Goal: Task Accomplishment & Management: Manage account settings

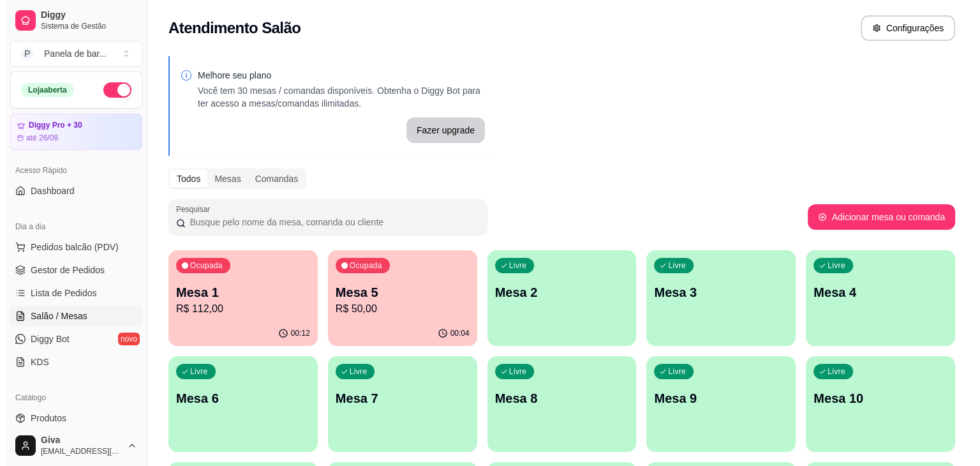
scroll to position [48, 0]
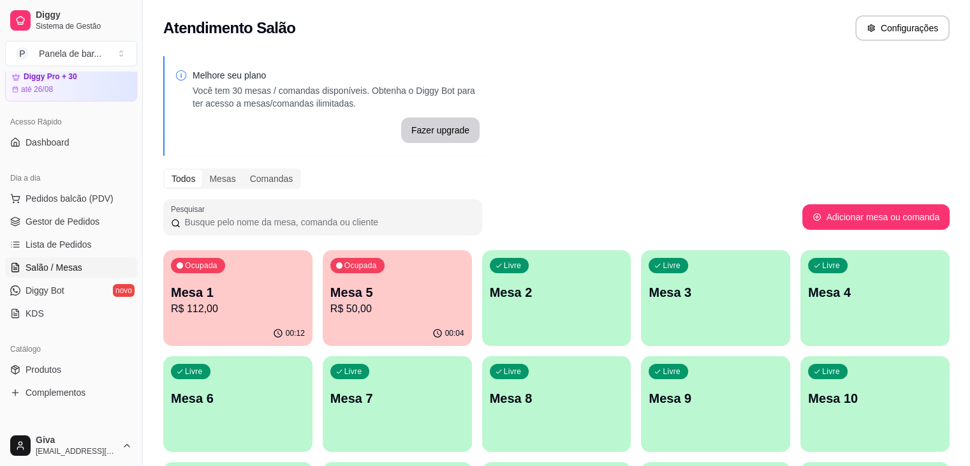
click at [212, 292] on p "Mesa 1" at bounding box center [238, 292] width 134 height 18
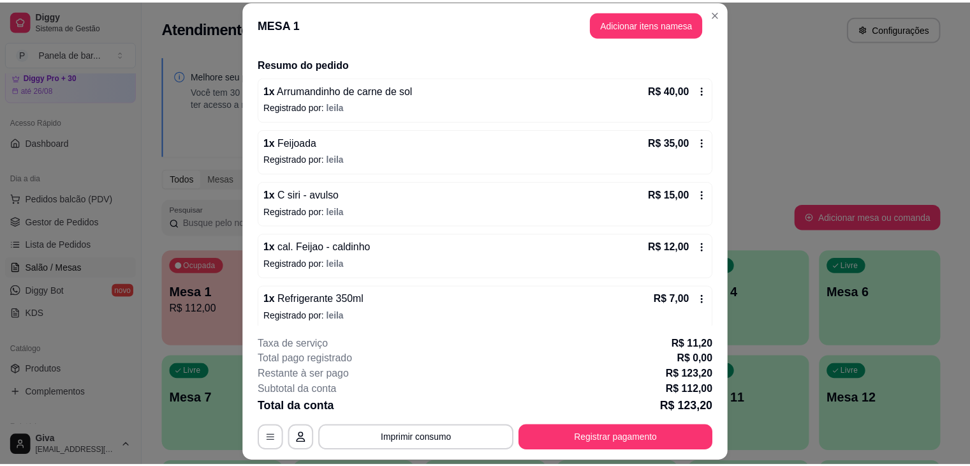
scroll to position [89, 0]
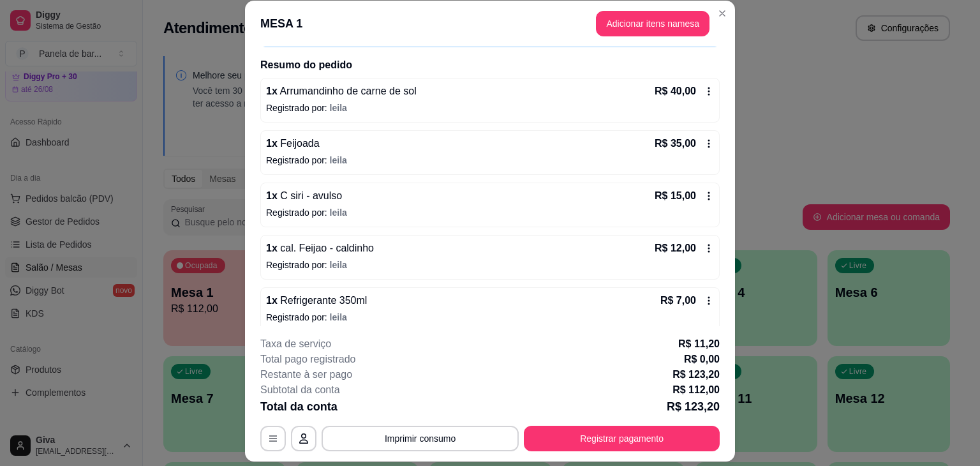
click at [693, 241] on div "R$ 12,00" at bounding box center [684, 248] width 59 height 15
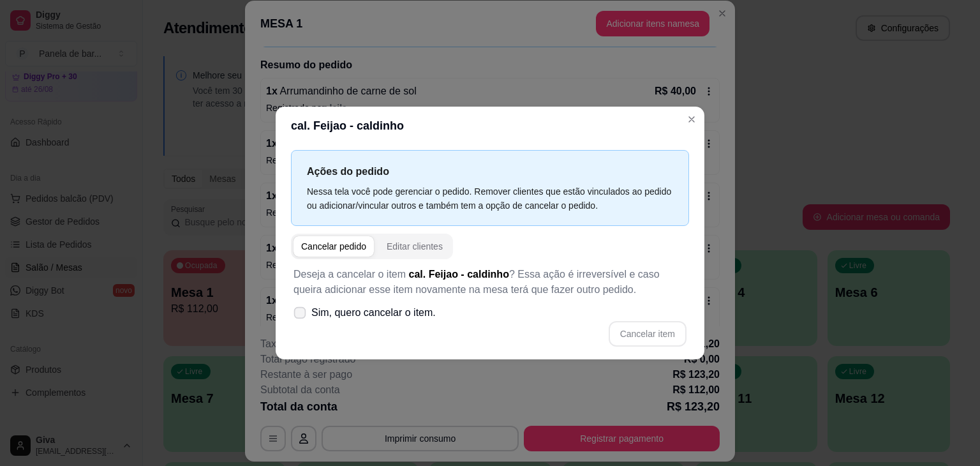
click at [362, 321] on label "Sim, quero cancelar o item." at bounding box center [364, 313] width 152 height 26
click at [301, 321] on input "Sim, quero cancelar o item." at bounding box center [297, 319] width 8 height 8
checkbox input "true"
click at [648, 330] on button "Cancelar item" at bounding box center [647, 334] width 76 height 25
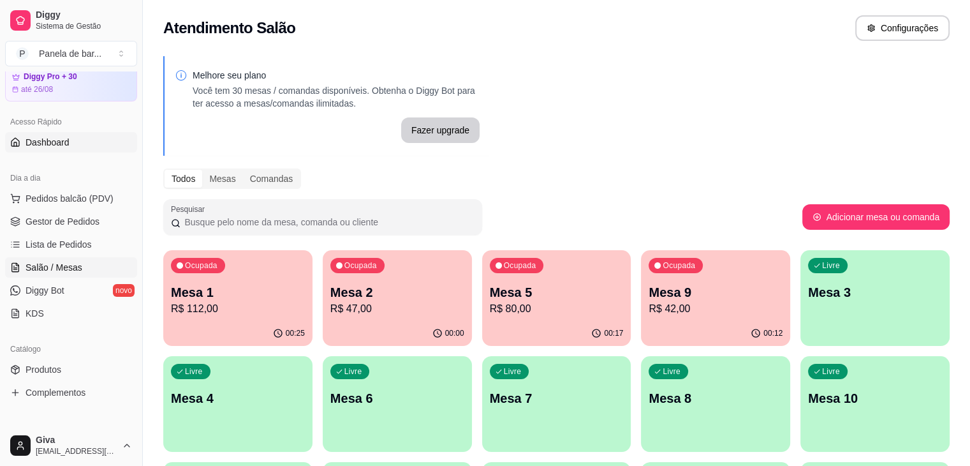
click at [57, 145] on span "Dashboard" at bounding box center [48, 142] width 44 height 13
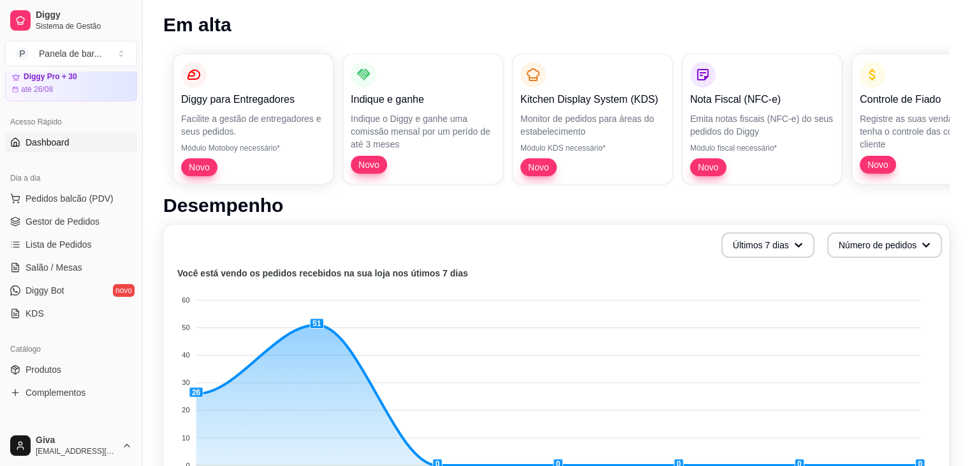
scroll to position [63, 0]
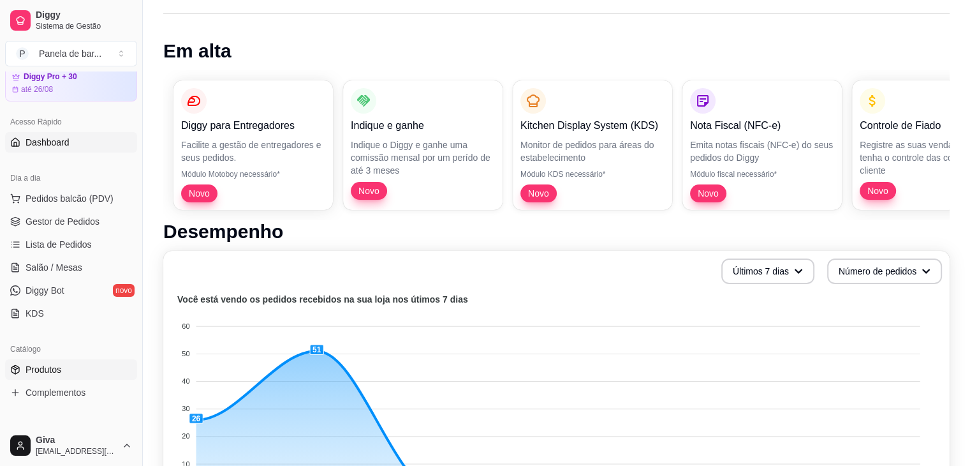
click at [61, 369] on span "Produtos" at bounding box center [44, 369] width 36 height 13
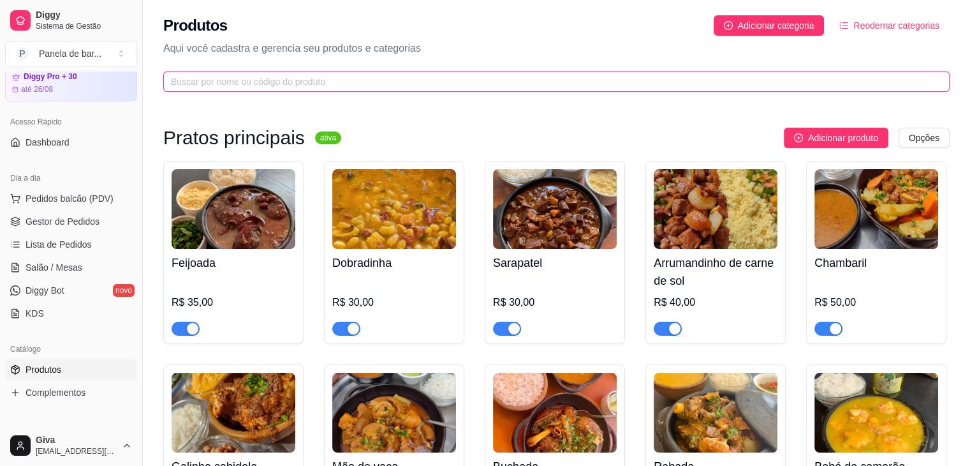
click at [316, 85] on input "text" at bounding box center [551, 82] width 761 height 14
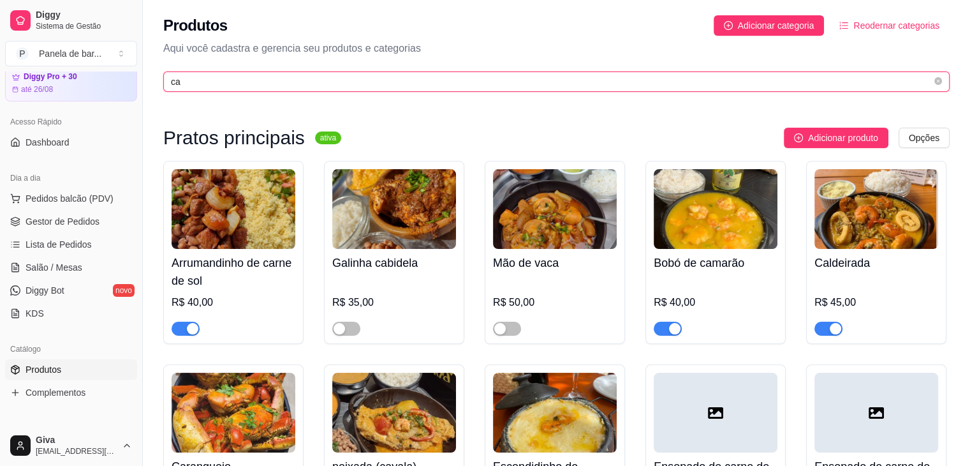
type input "c"
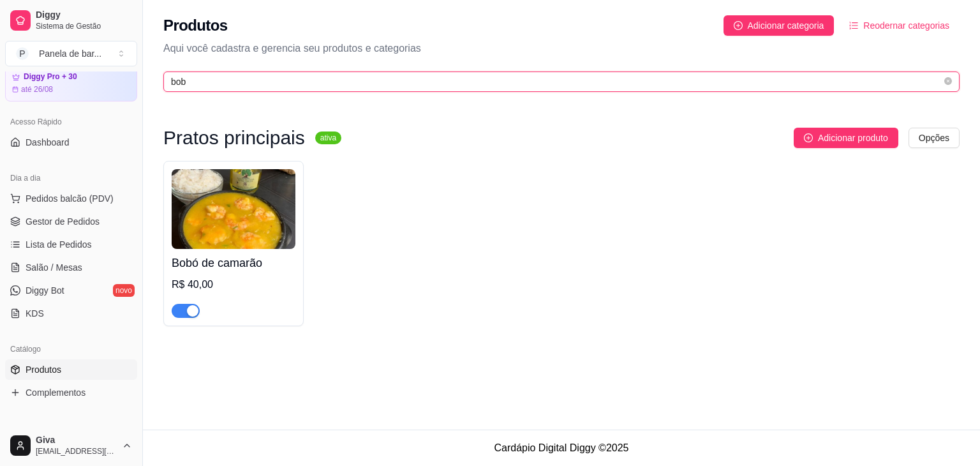
click at [204, 75] on input "bob" at bounding box center [556, 82] width 771 height 14
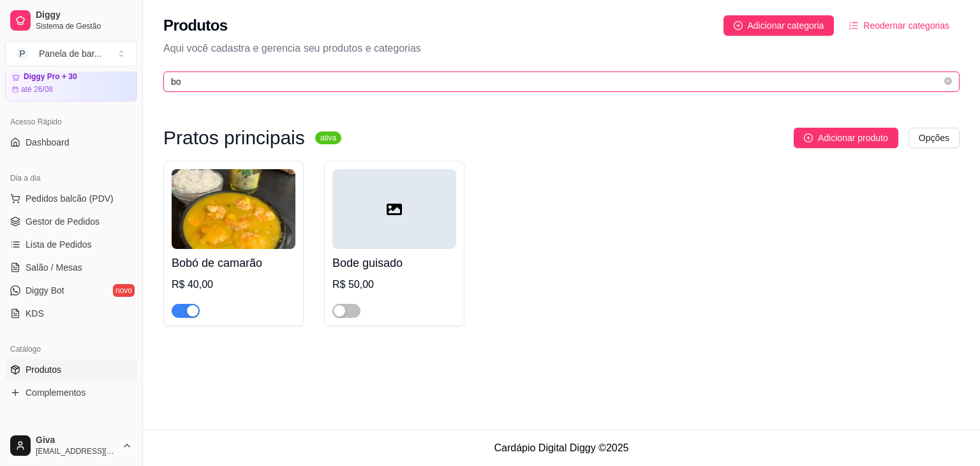
type input "b"
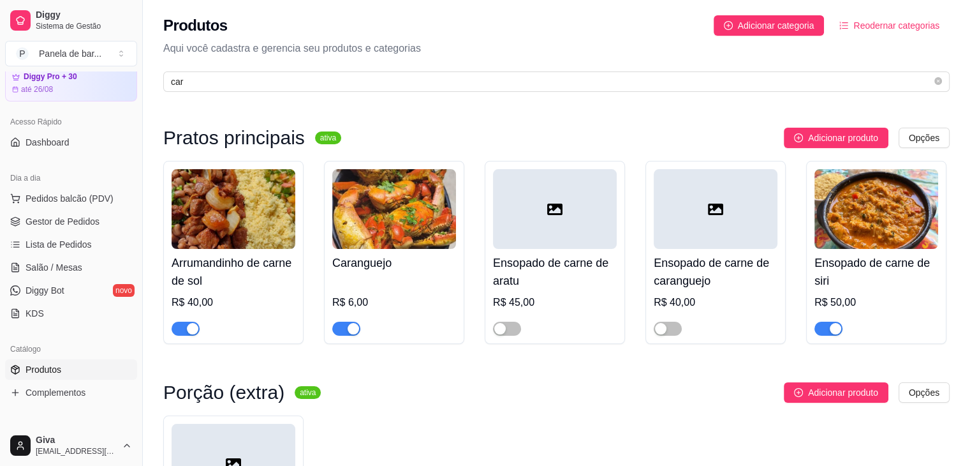
click at [346, 327] on button "button" at bounding box center [346, 329] width 28 height 14
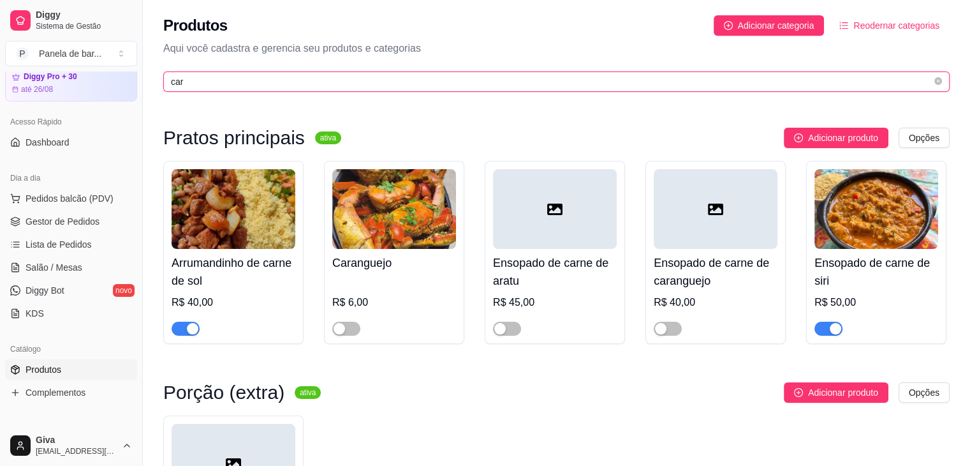
click at [234, 82] on input "car" at bounding box center [551, 82] width 761 height 14
type input "c"
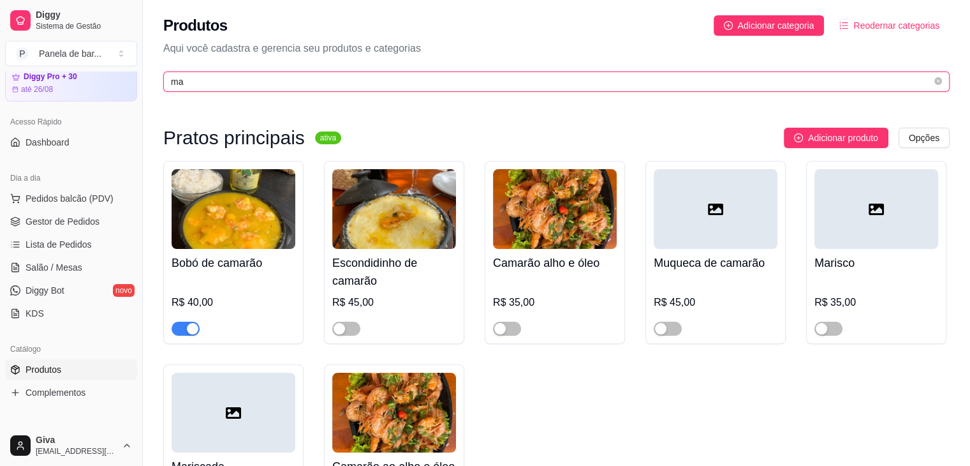
type input "m"
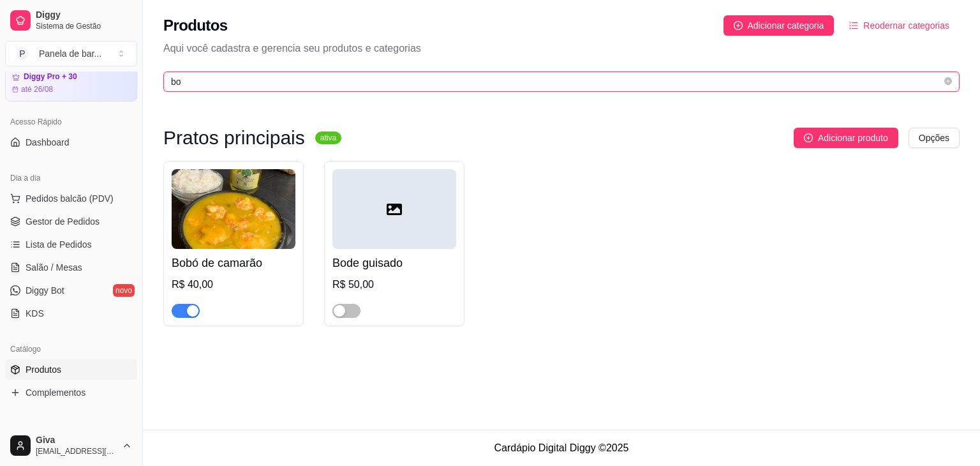
type input "b"
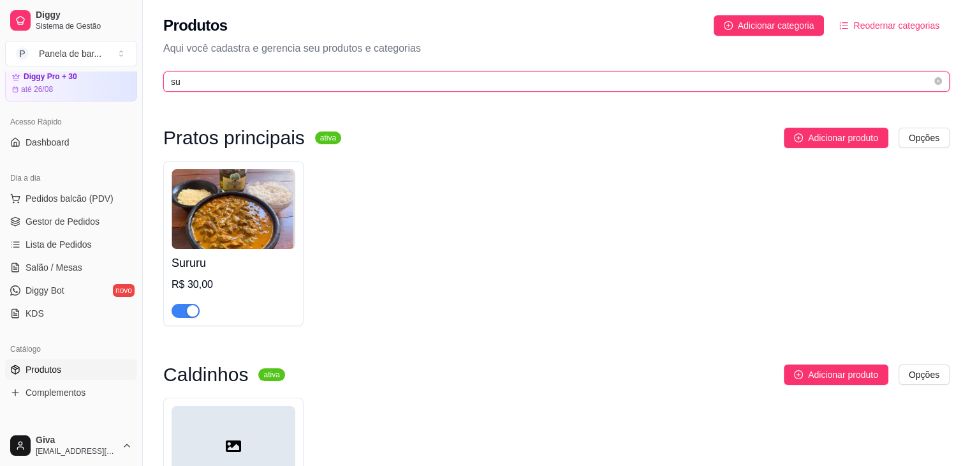
type input "s"
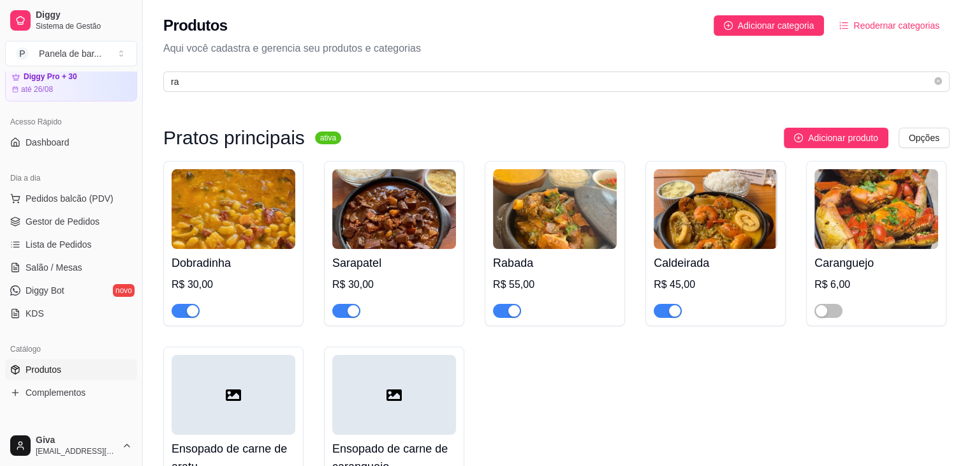
click at [508, 306] on button "button" at bounding box center [507, 311] width 28 height 14
click at [508, 306] on span "button" at bounding box center [507, 311] width 28 height 14
click at [508, 306] on button "button" at bounding box center [507, 311] width 28 height 14
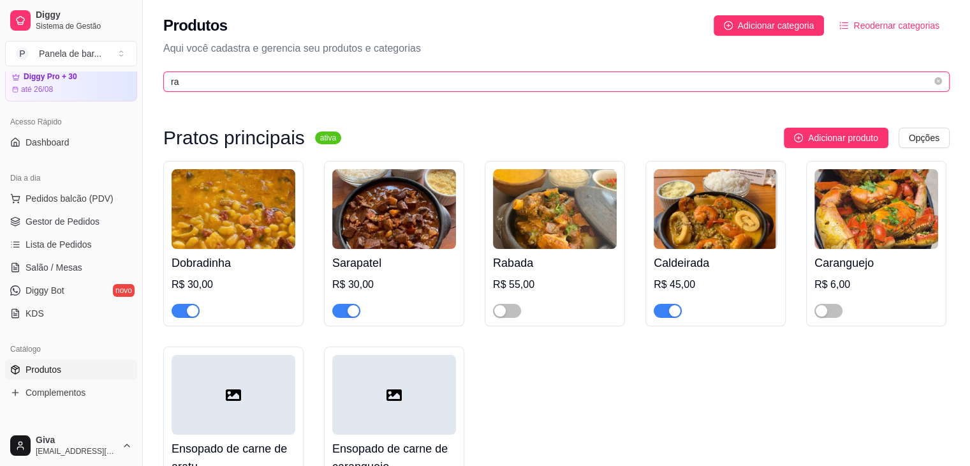
click at [250, 75] on input "ra" at bounding box center [551, 82] width 761 height 14
type input "r"
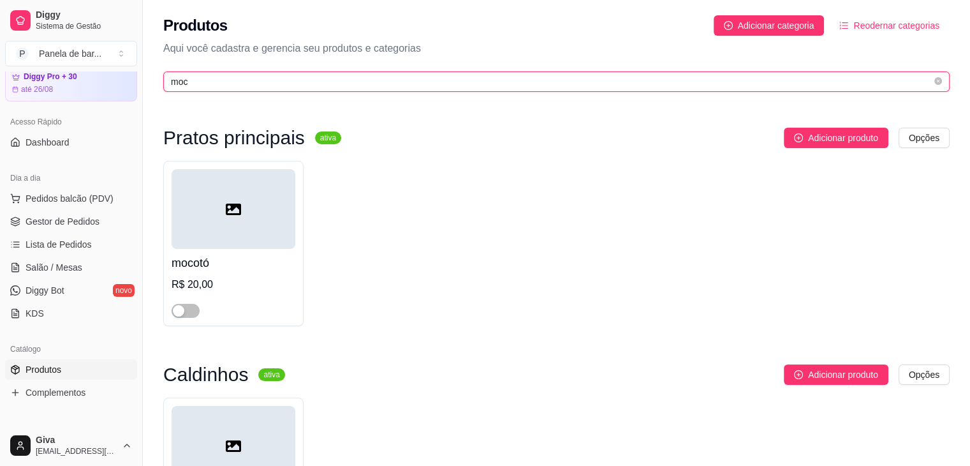
scroll to position [163, 0]
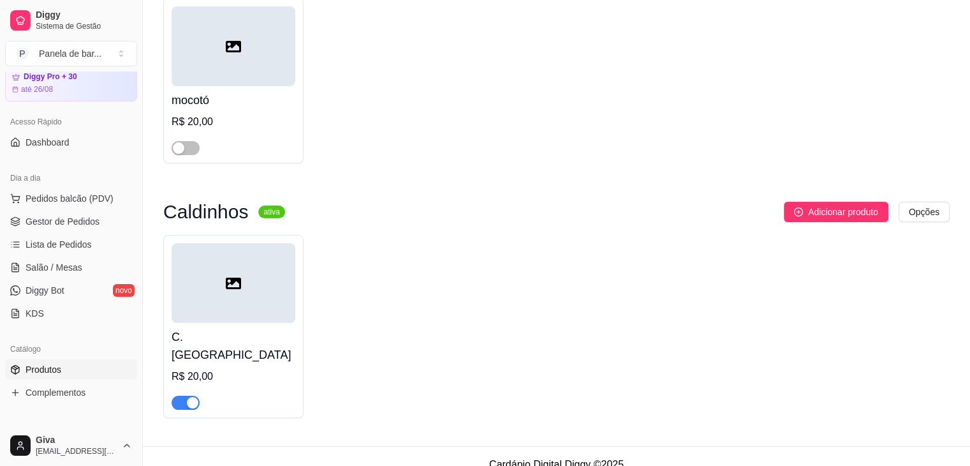
type input "moc"
click at [207, 384] on div at bounding box center [234, 397] width 124 height 26
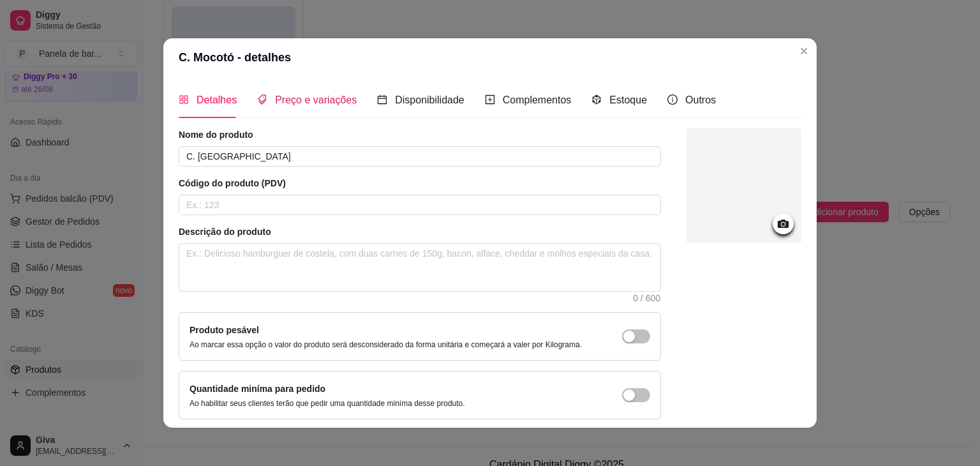
click at [306, 98] on span "Preço e variações" at bounding box center [316, 99] width 82 height 11
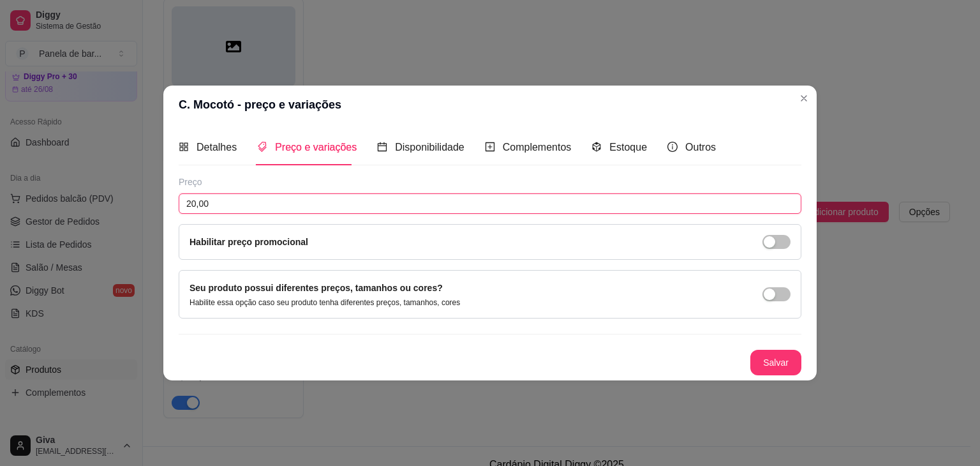
click at [255, 199] on input "20,00" at bounding box center [490, 203] width 623 height 20
type input "12,00"
click at [765, 359] on button "Salvar" at bounding box center [776, 362] width 50 height 25
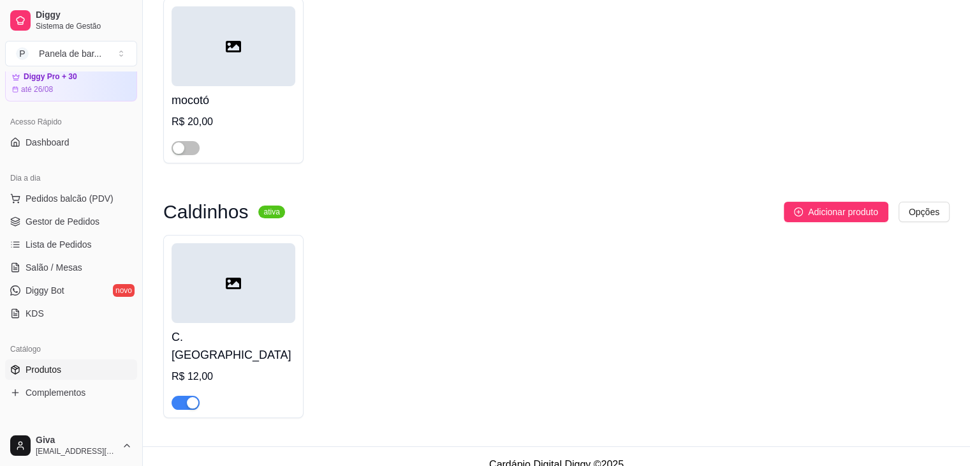
scroll to position [0, 0]
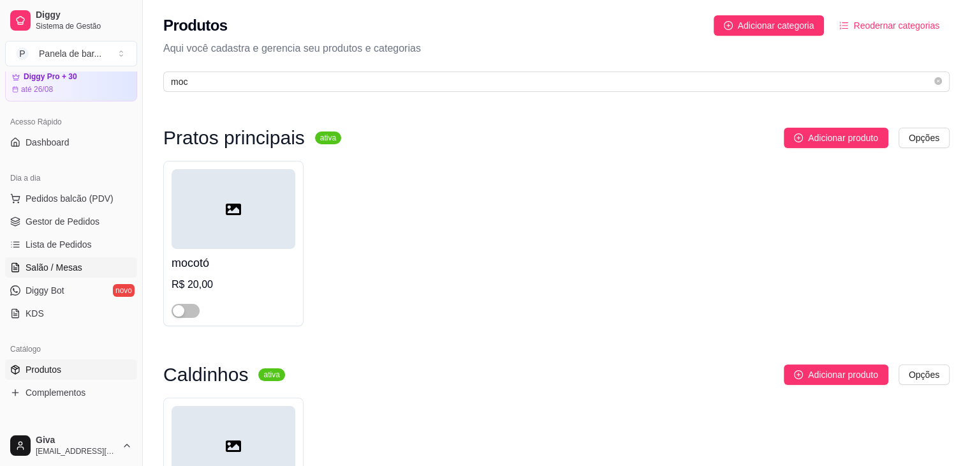
click at [99, 271] on link "Salão / Mesas" at bounding box center [71, 267] width 132 height 20
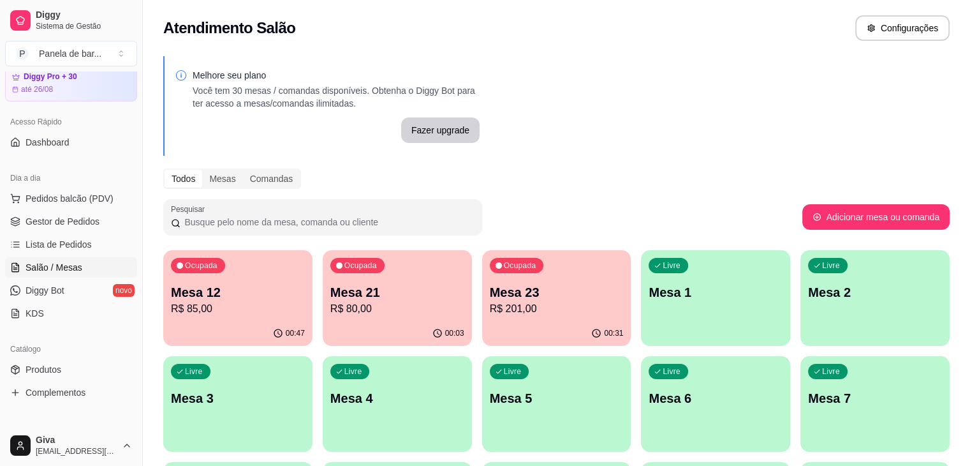
click at [235, 280] on div "Ocupada Mesa 12 R$ 85,00" at bounding box center [237, 285] width 149 height 71
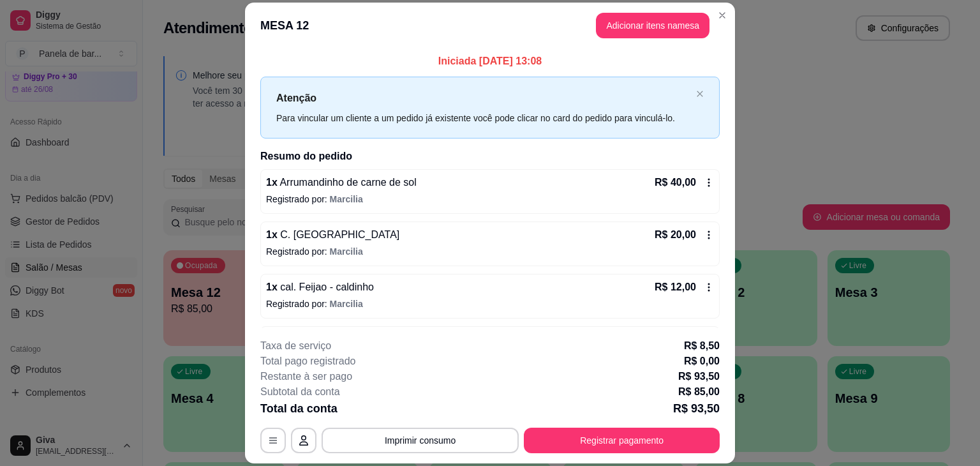
click at [704, 239] on icon at bounding box center [709, 235] width 10 height 10
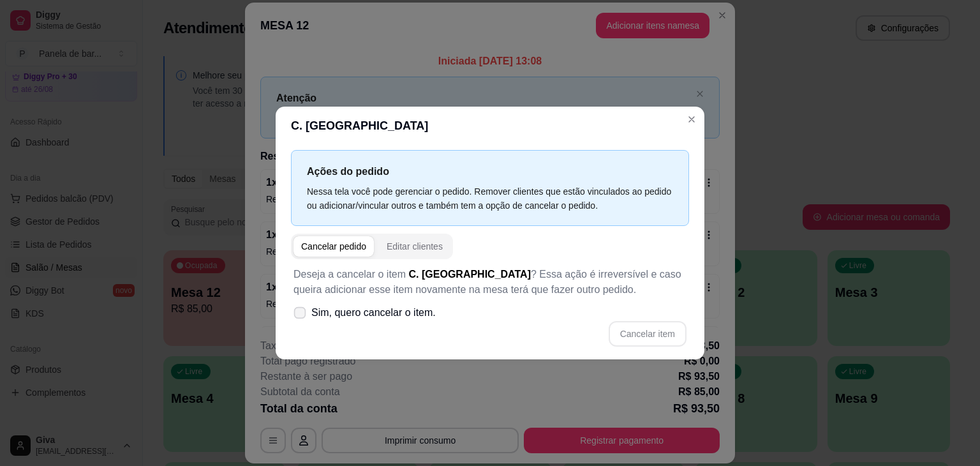
click at [413, 316] on span "Sim, quero cancelar o item." at bounding box center [373, 312] width 124 height 15
click at [301, 316] on input "Sim, quero cancelar o item." at bounding box center [297, 319] width 8 height 8
checkbox input "true"
click at [660, 335] on button "Cancelar item" at bounding box center [648, 334] width 78 height 26
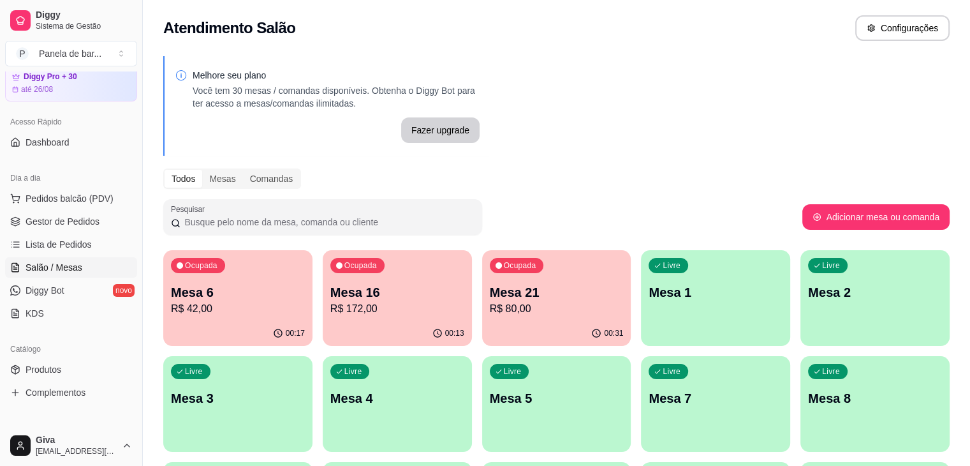
click at [490, 294] on p "Mesa 21" at bounding box center [557, 292] width 134 height 18
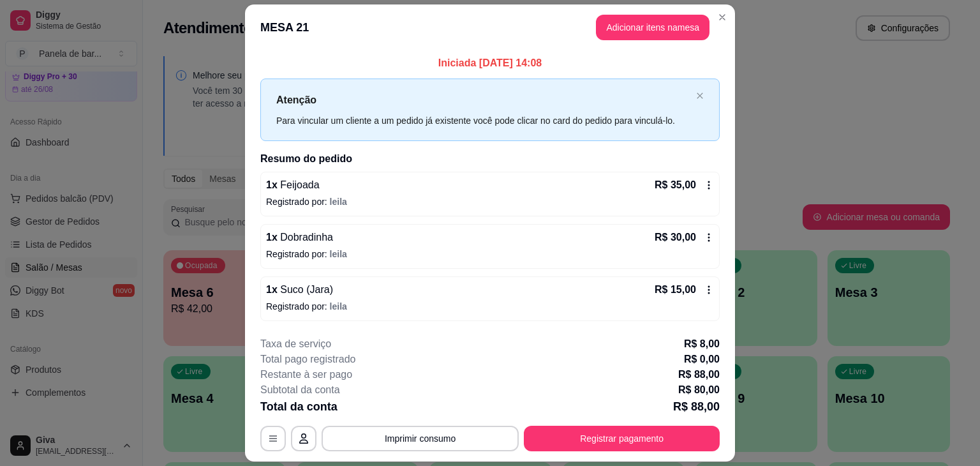
click at [711, 4] on header "MESA 21 Adicionar itens na mesa" at bounding box center [490, 27] width 490 height 46
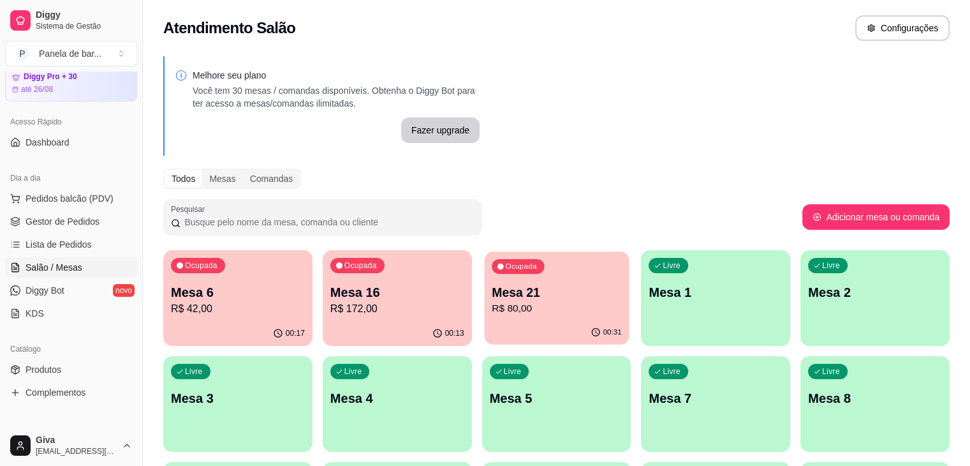
click at [492, 266] on div "Ocupada" at bounding box center [518, 266] width 52 height 15
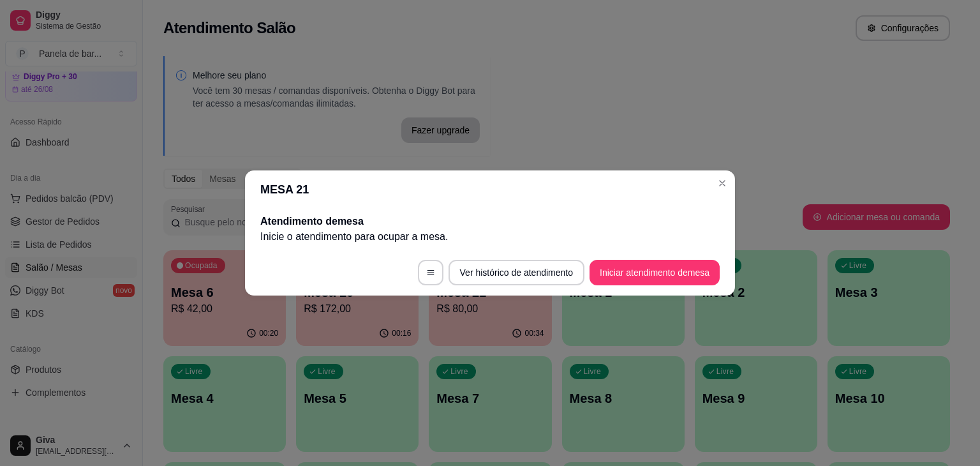
click at [707, 184] on header "MESA 21" at bounding box center [490, 189] width 490 height 38
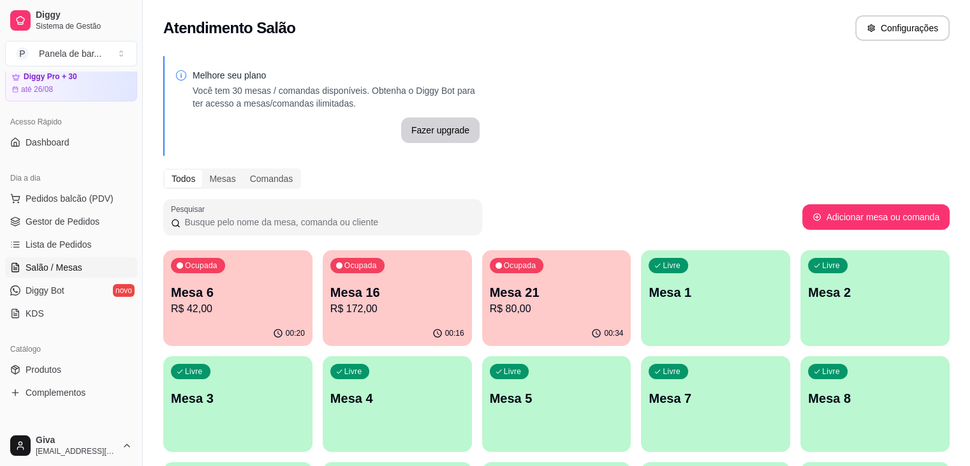
click at [484, 334] on div "00:34" at bounding box center [556, 332] width 145 height 24
click at [265, 306] on p "R$ 42,00" at bounding box center [238, 308] width 130 height 15
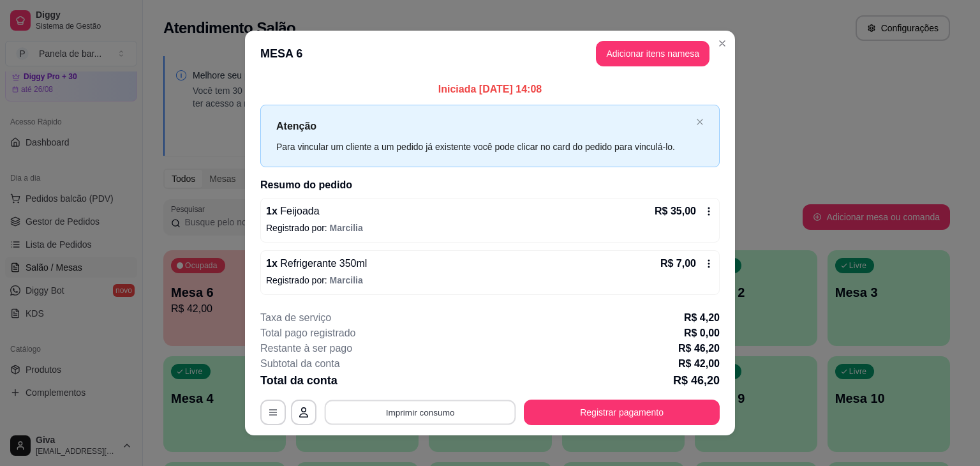
click at [454, 415] on button "Imprimir consumo" at bounding box center [420, 411] width 191 height 25
click at [437, 381] on button "IMPRESSORA" at bounding box center [419, 382] width 89 height 20
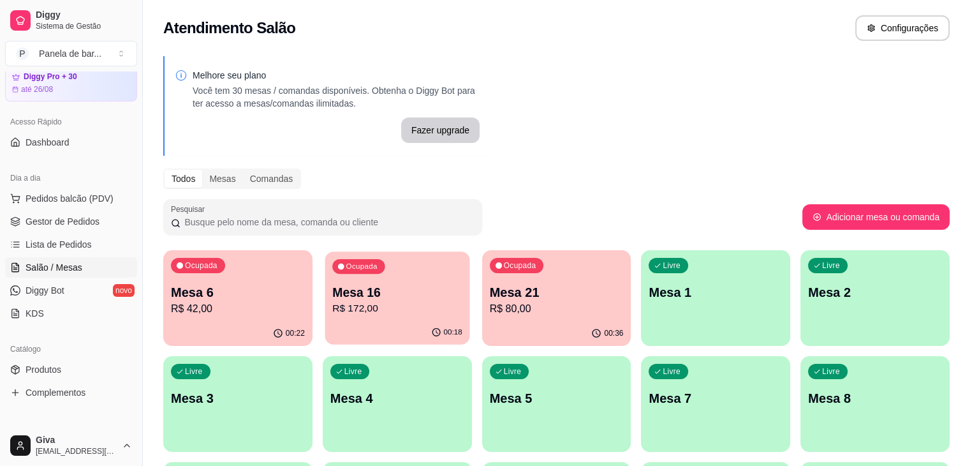
click at [332, 292] on p "Mesa 16" at bounding box center [397, 292] width 130 height 17
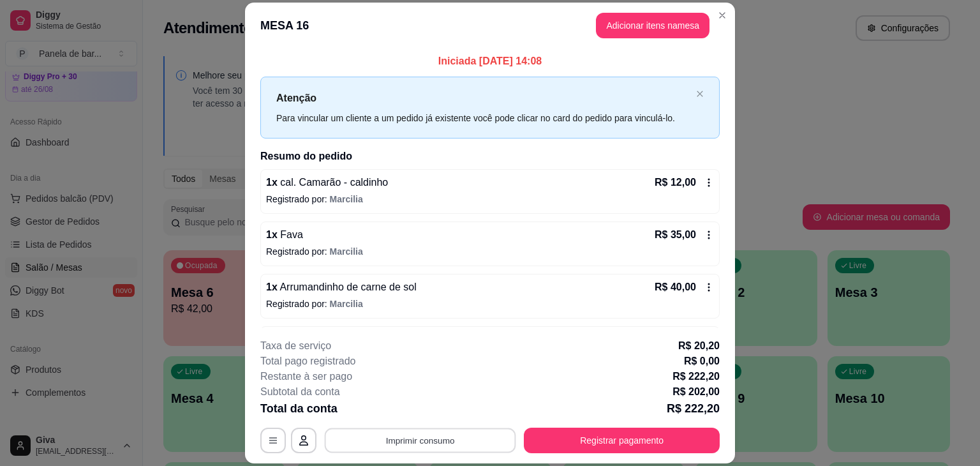
click at [383, 435] on button "Imprimir consumo" at bounding box center [420, 440] width 191 height 25
click at [394, 416] on button "IMPRESSORA" at bounding box center [419, 411] width 93 height 20
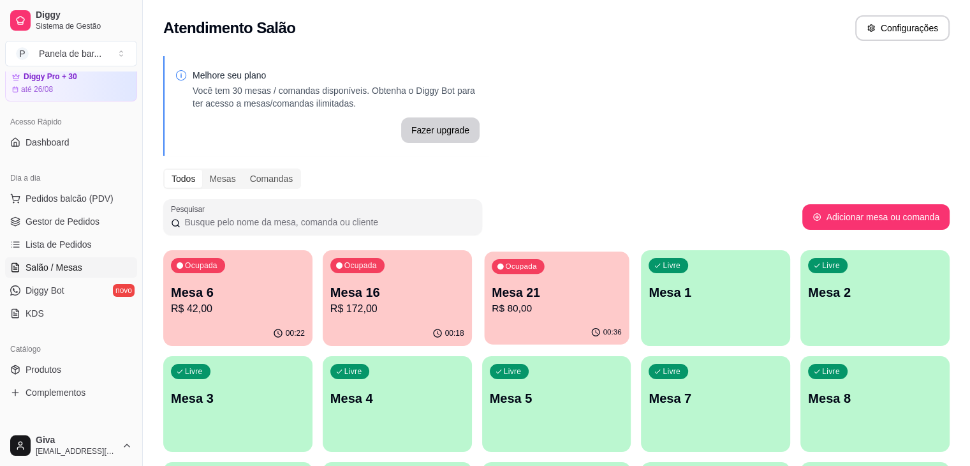
click at [545, 274] on div "Ocupada Mesa 21 R$ 80,00" at bounding box center [556, 285] width 145 height 69
